Goal: Transaction & Acquisition: Purchase product/service

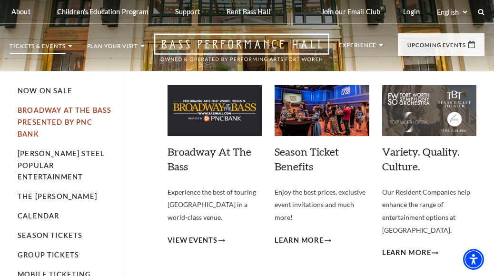
click at [50, 125] on link "Broadway At The Bass presented by PNC Bank" at bounding box center [65, 122] width 94 height 32
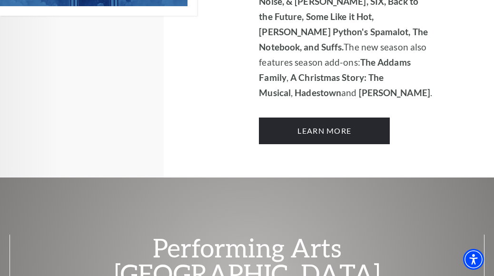
scroll to position [813, 0]
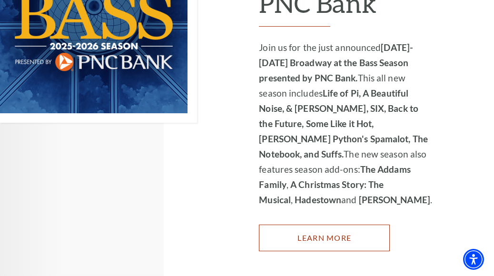
click at [337, 239] on link "Learn More" at bounding box center [324, 238] width 131 height 27
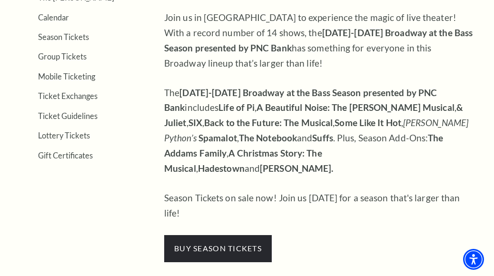
scroll to position [286, 0]
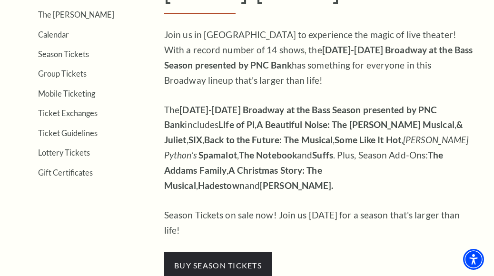
click at [370, 252] on p "buy season tickets" at bounding box center [319, 265] width 310 height 27
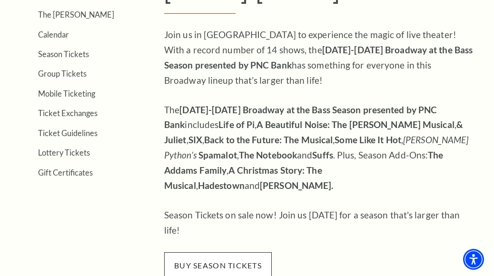
click at [234, 252] on span "buy season tickets" at bounding box center [218, 265] width 108 height 27
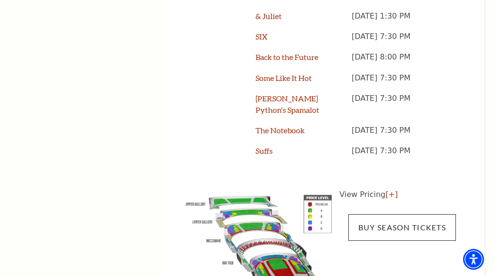
scroll to position [1000, 0]
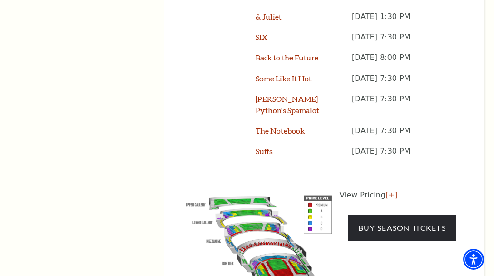
click at [269, 219] on img at bounding box center [259, 243] width 161 height 107
click at [311, 190] on img at bounding box center [259, 243] width 161 height 107
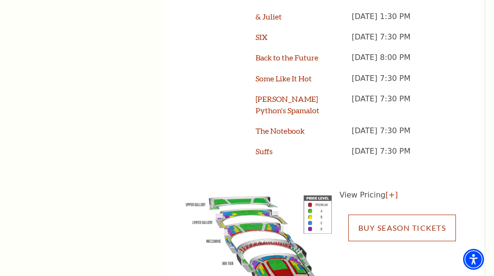
click at [404, 215] on link "Buy Season Tickets" at bounding box center [403, 228] width 108 height 27
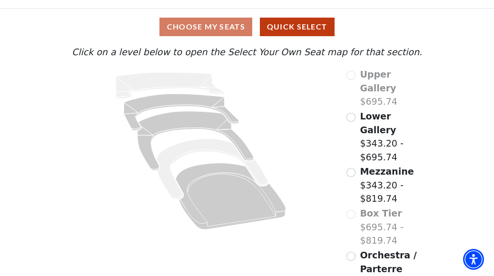
scroll to position [74, 0]
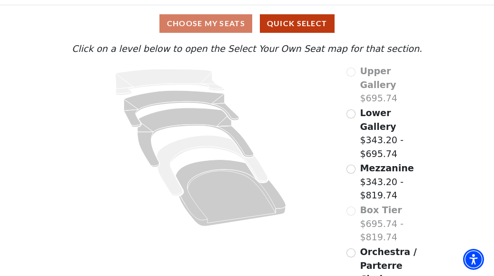
click at [390, 247] on span "Orchestra / Parterre Circle" at bounding box center [388, 266] width 57 height 38
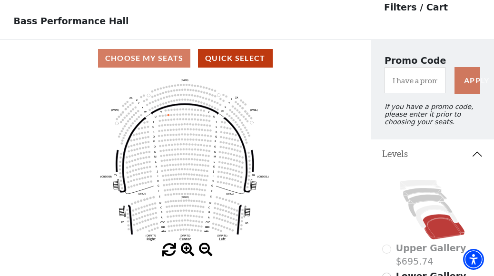
scroll to position [44, 0]
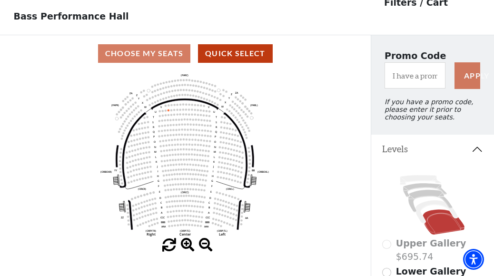
click at [176, 174] on icon "Left (ORPITL) Right (ORPITR) Center (ORPITC) ZZ AA YY BB ZA ZA (ORCL) (ORCR) (O…" at bounding box center [186, 155] width 334 height 167
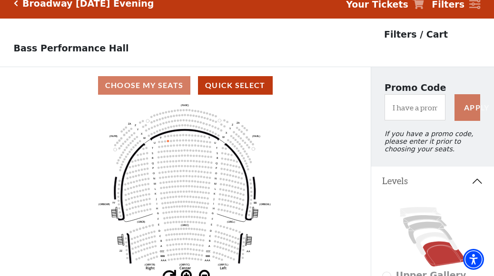
scroll to position [0, 0]
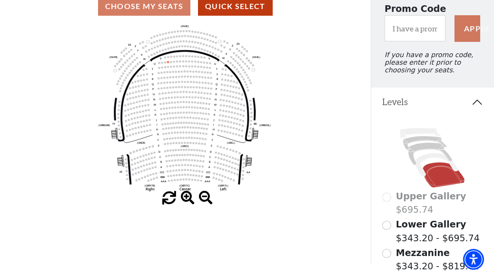
scroll to position [95, 0]
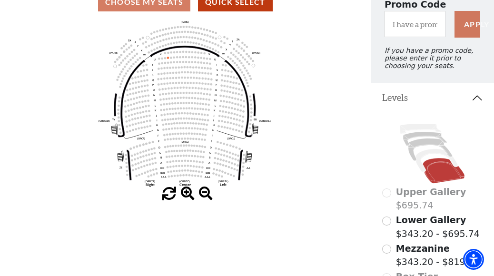
click at [185, 194] on span at bounding box center [188, 194] width 14 height 14
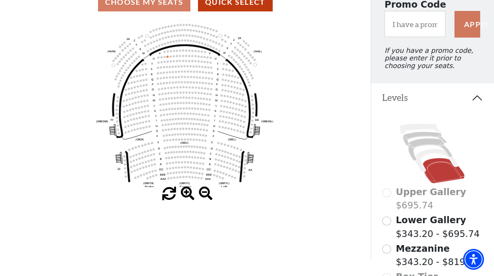
click at [185, 194] on span at bounding box center [188, 194] width 14 height 14
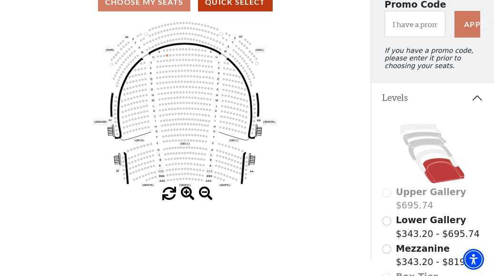
click at [185, 194] on span at bounding box center [188, 194] width 14 height 14
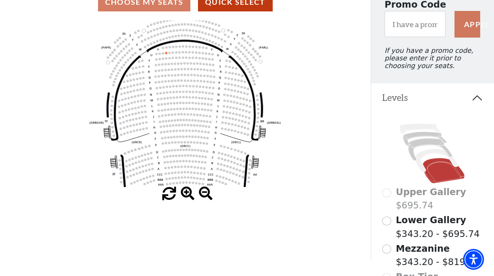
click at [185, 194] on span at bounding box center [188, 194] width 14 height 14
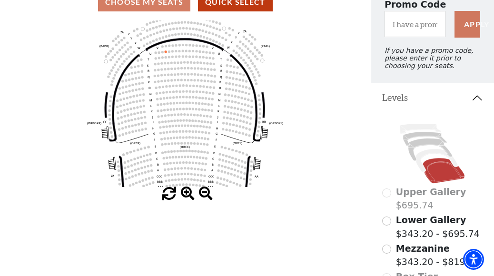
click at [185, 195] on span at bounding box center [188, 194] width 14 height 14
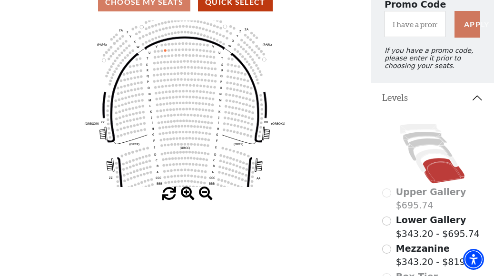
click at [185, 195] on span at bounding box center [188, 194] width 14 height 14
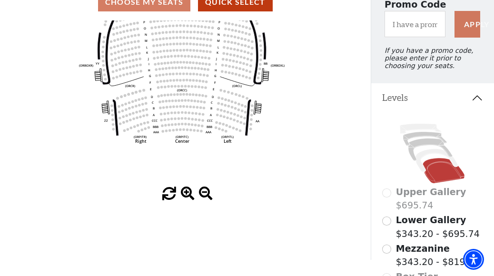
drag, startPoint x: 192, startPoint y: 154, endPoint x: 190, endPoint y: 95, distance: 59.1
click at [190, 95] on icon "Left (ORPITL) Right (ORPITR) Center (ORPITC) ZZ AA YY BB ZA ZA (ORCL) (ORCR) (O…" at bounding box center [186, 103] width 334 height 167
click at [180, 112] on icon "Left (ORPITL) Right (ORPITR) Center (ORPITC) ZZ AA YY BB ZA ZA (ORCL) (ORCR) (O…" at bounding box center [186, 103] width 334 height 167
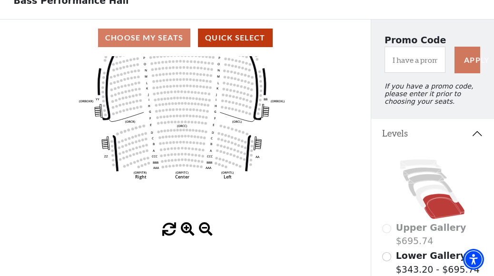
scroll to position [48, 0]
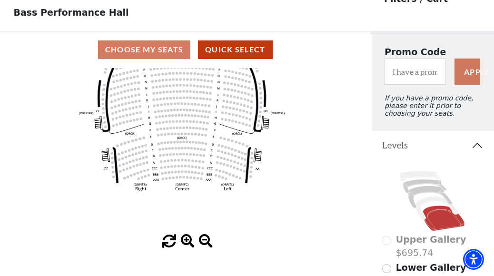
click at [180, 50] on div "Choose My Seats Quick Select" at bounding box center [185, 49] width 371 height 19
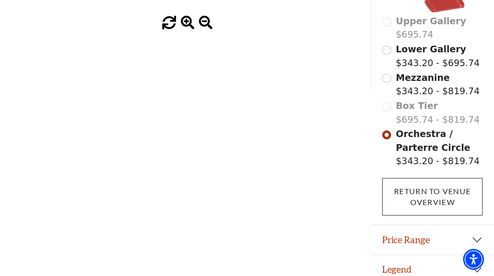
scroll to position [280, 0]
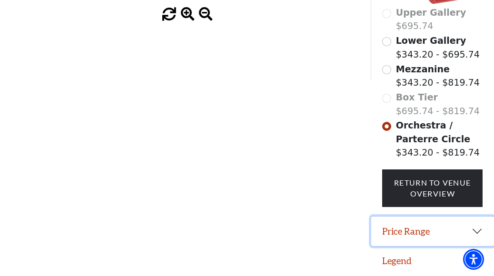
click at [435, 235] on button "Price Range" at bounding box center [432, 232] width 123 height 30
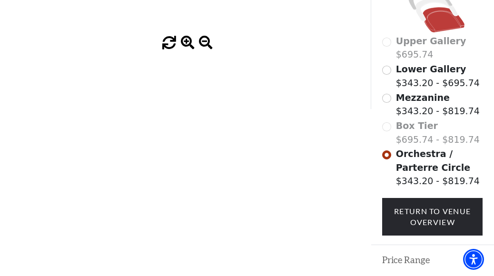
scroll to position [151, 0]
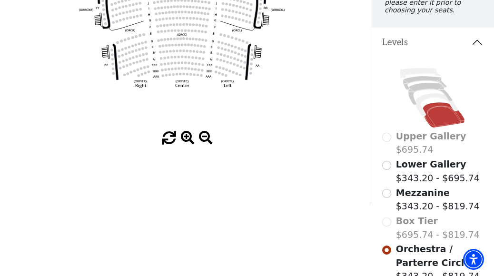
click at [408, 205] on label "Mezzanine $343.20 - $819.74" at bounding box center [438, 199] width 84 height 27
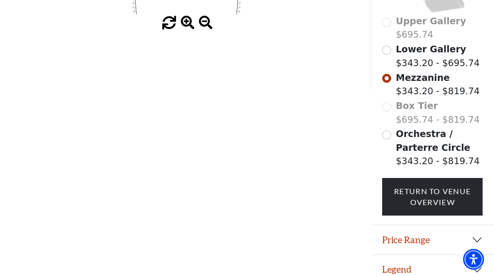
scroll to position [280, 0]
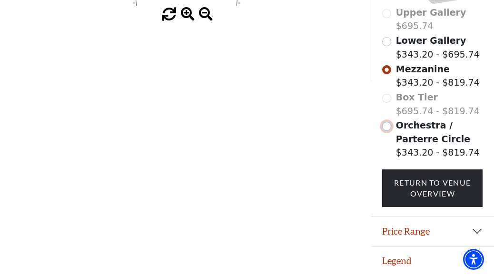
click at [390, 127] on input "Orchestra / Parterre Circle$343.20 - $819.74\a" at bounding box center [386, 126] width 9 height 9
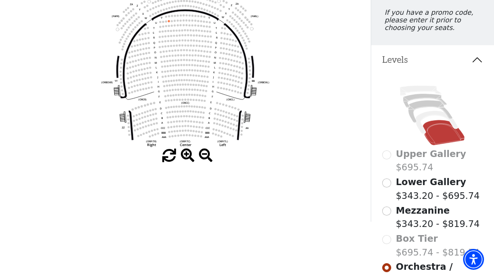
scroll to position [143, 0]
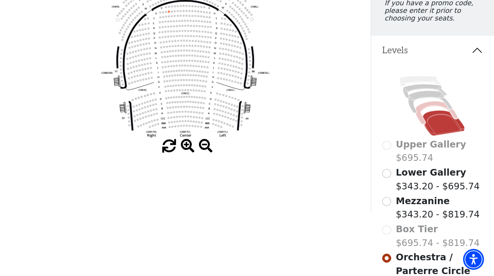
click at [420, 114] on icon at bounding box center [437, 112] width 42 height 23
click at [386, 178] on input "Lower Gallery$343.20 - $695.74\a" at bounding box center [386, 173] width 9 height 9
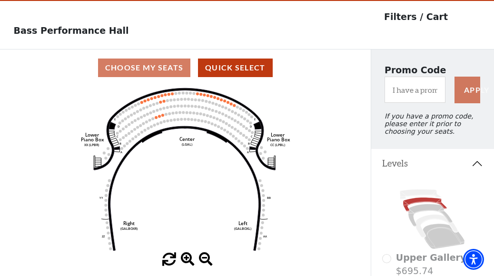
scroll to position [44, 0]
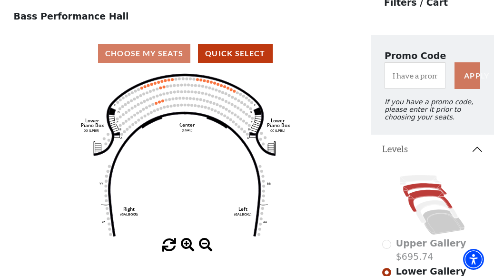
click at [414, 212] on icon at bounding box center [431, 201] width 44 height 22
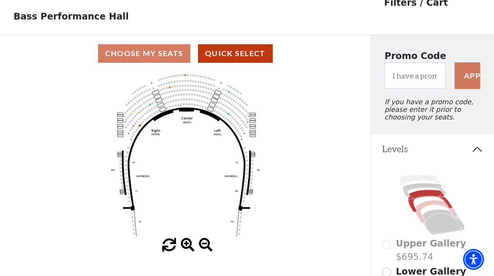
click at [422, 221] on icon at bounding box center [432, 204] width 100 height 63
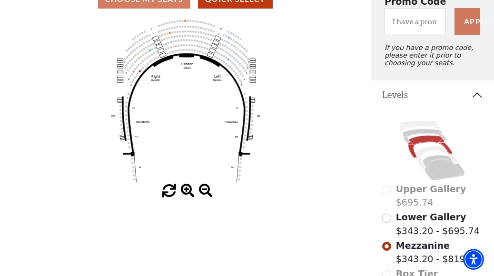
scroll to position [0, 0]
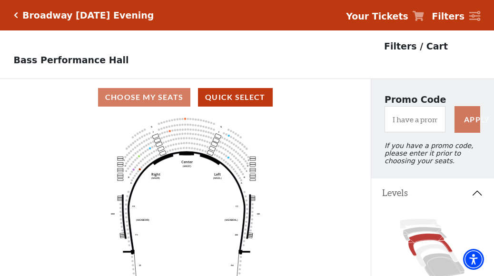
click at [221, 23] on div "Broadway [DATE] Evening Your Tickets Filters" at bounding box center [247, 15] width 494 height 30
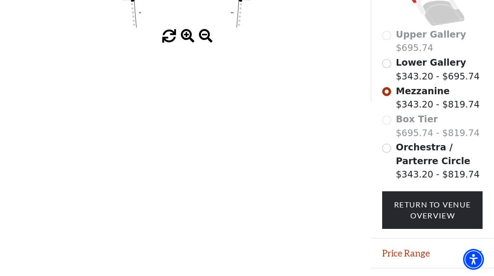
scroll to position [233, 0]
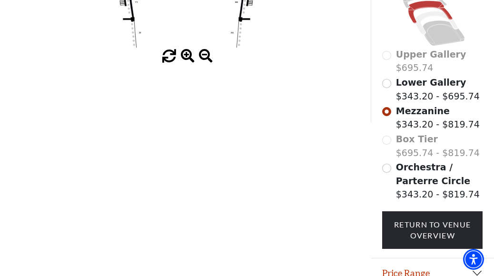
click at [385, 144] on div "Box Tier $695.74 - $819.74" at bounding box center [432, 145] width 100 height 27
drag, startPoint x: 409, startPoint y: 149, endPoint x: 413, endPoint y: 161, distance: 12.8
click at [413, 161] on div "Upper Gallery $695.74 Lower Gallery $343.20 - $695.74 Mezzanine $343.20 - $819.…" at bounding box center [432, 116] width 123 height 283
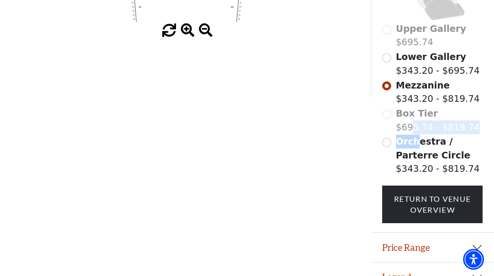
scroll to position [280, 0]
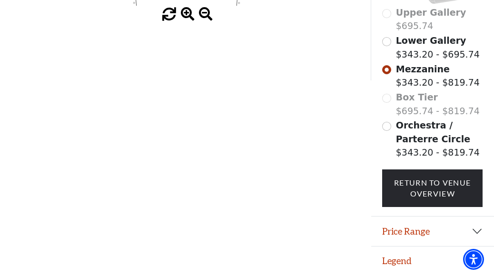
drag, startPoint x: 413, startPoint y: 161, endPoint x: 409, endPoint y: 139, distance: 22.4
click at [409, 139] on span "Orchestra / Parterre Circle" at bounding box center [433, 132] width 74 height 24
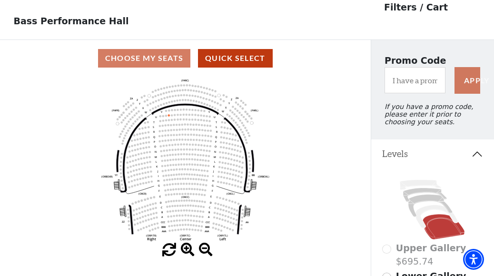
scroll to position [44, 0]
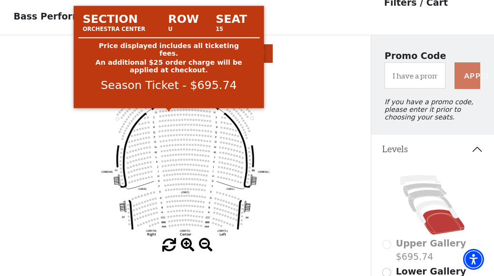
click at [169, 111] on circle at bounding box center [169, 111] width 2 height 2
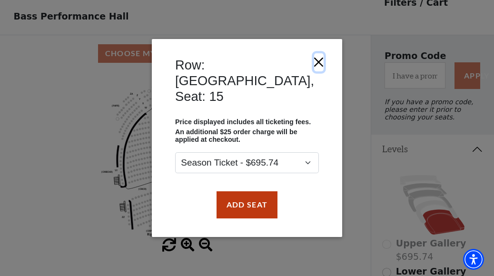
click at [314, 71] on button "Close" at bounding box center [318, 62] width 9 height 18
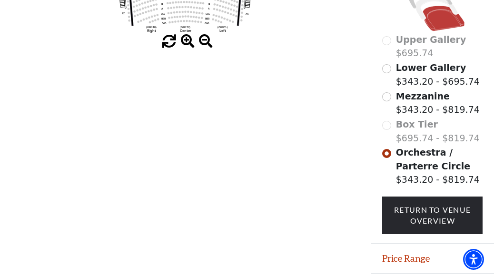
scroll to position [233, 0]
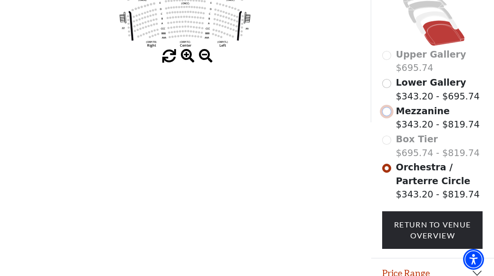
click at [390, 116] on input "Mezzanine$343.20 - $819.74\a" at bounding box center [386, 111] width 9 height 9
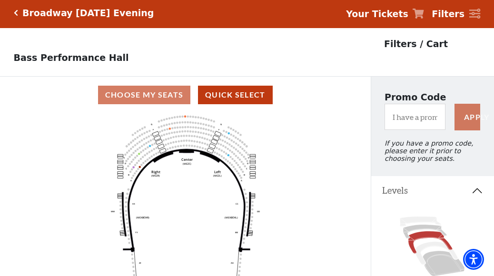
scroll to position [44, 0]
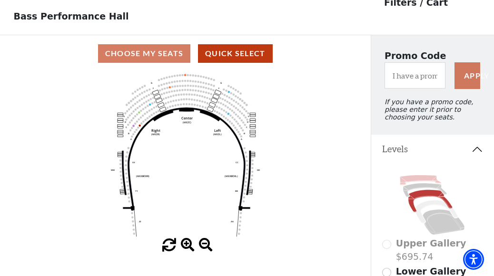
click at [412, 183] on icon at bounding box center [420, 180] width 41 height 10
click at [416, 192] on icon at bounding box center [425, 190] width 44 height 14
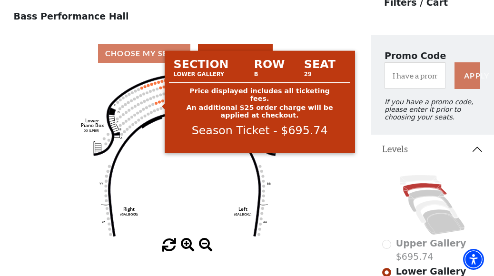
click at [159, 103] on circle at bounding box center [159, 101] width 3 height 3
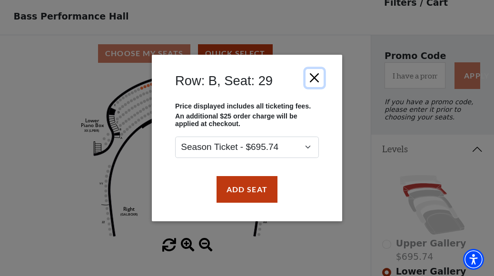
click at [316, 80] on button "Close" at bounding box center [315, 78] width 18 height 18
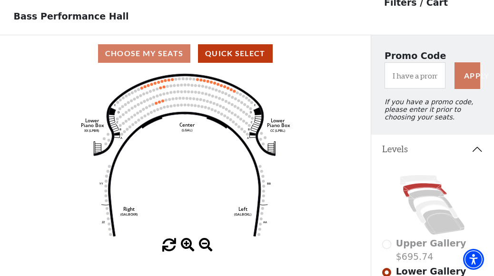
click at [345, 212] on icon "Right (GALBOXR) E D C B A E D C B A YY ZZ Left (GALBOXL) BB AA Center Lower Pia…" at bounding box center [186, 155] width 334 height 167
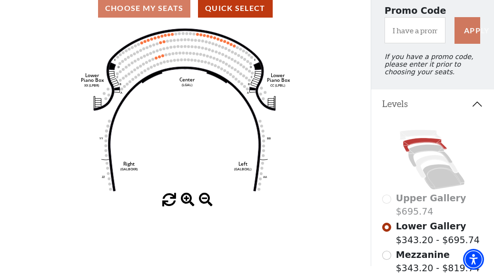
scroll to position [0, 0]
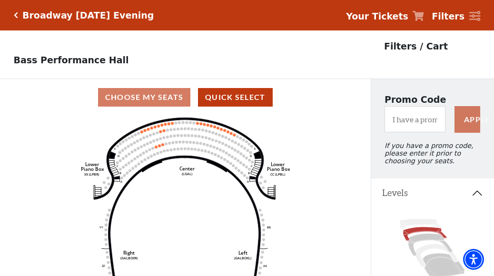
click at [295, 49] on p "Bass Performance Hall" at bounding box center [185, 54] width 371 height 21
